Goal: Submit feedback/report problem

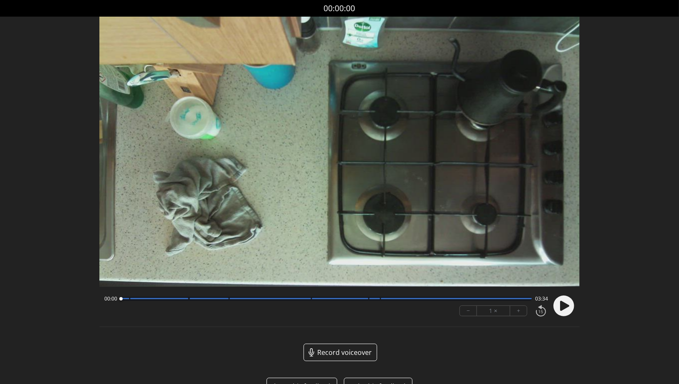
scroll to position [23, 0]
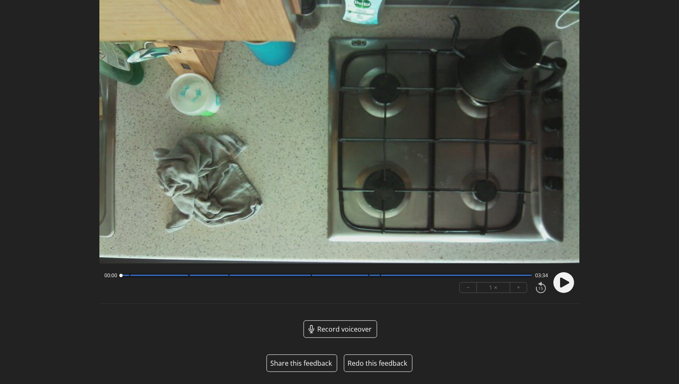
click at [299, 363] on button "Share this feedback" at bounding box center [301, 363] width 62 height 10
